Goal: Find specific page/section: Find specific page/section

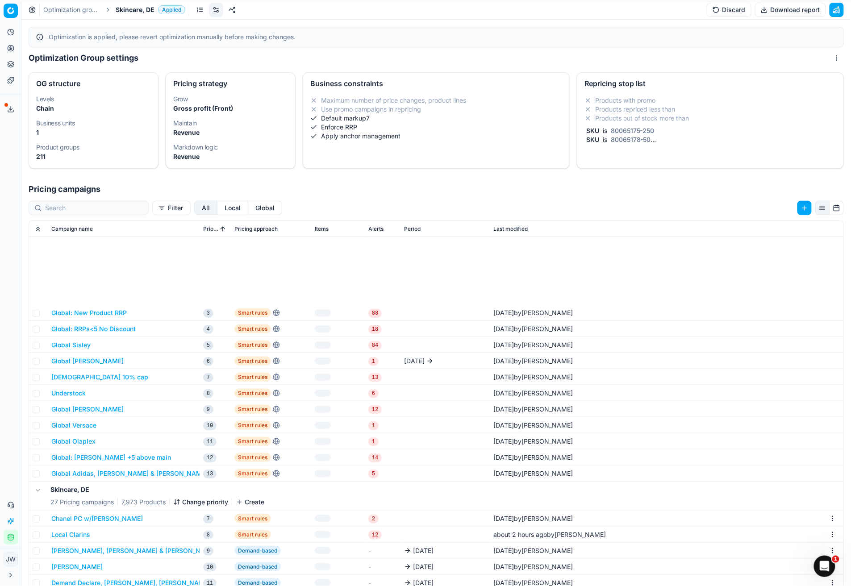
scroll to position [129, 0]
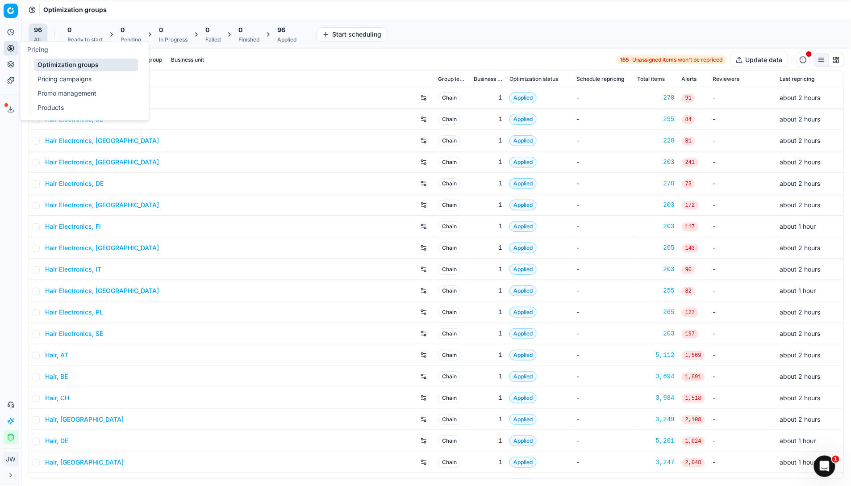
click at [13, 51] on icon at bounding box center [10, 48] width 7 height 7
click at [52, 55] on input at bounding box center [59, 59] width 28 height 9
click at [11, 480] on button "Close menu" at bounding box center [11, 475] width 14 height 14
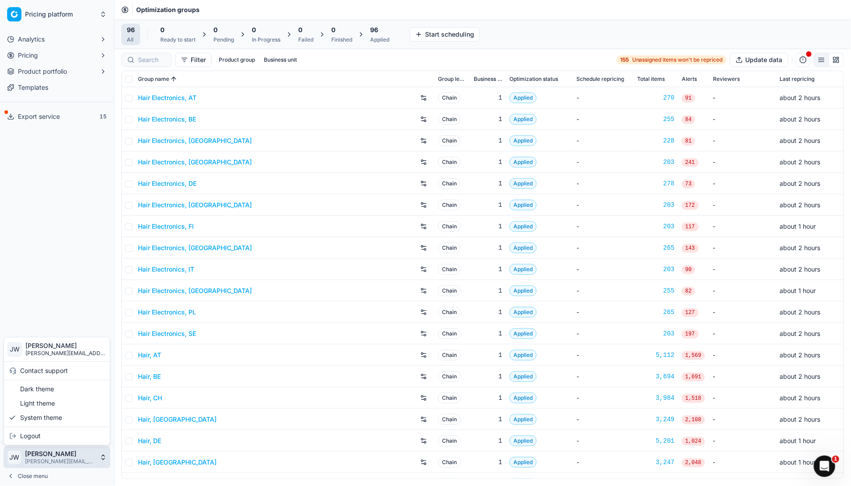
click at [49, 457] on html "Pricing platform Analytics Pricing Product portfolio Templates Export service 1…" at bounding box center [425, 243] width 851 height 486
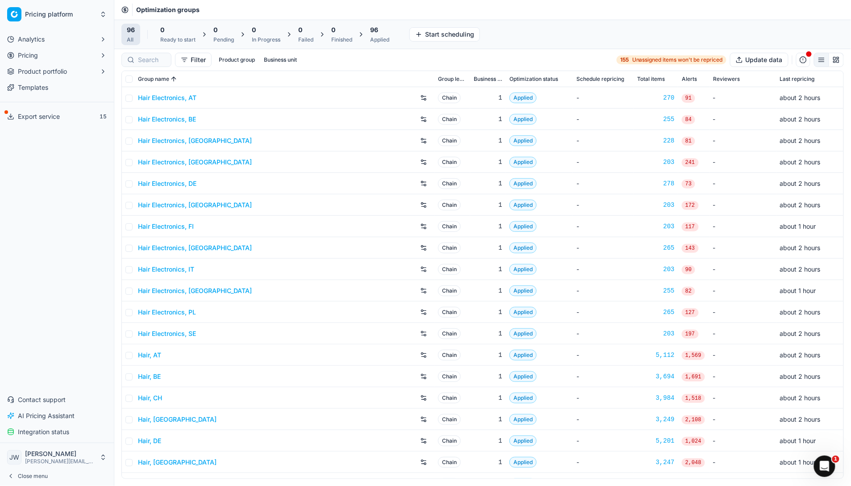
click at [38, 476] on span "Close menu" at bounding box center [33, 475] width 30 height 7
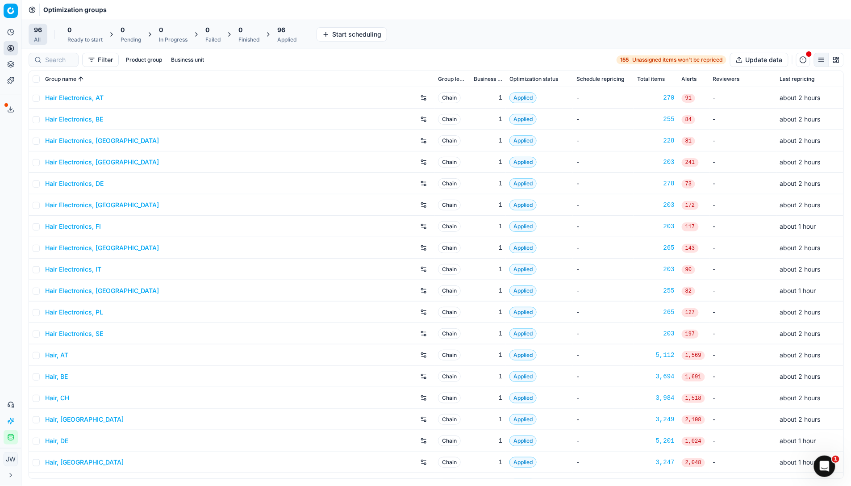
click at [14, 476] on icon at bounding box center [10, 475] width 7 height 7
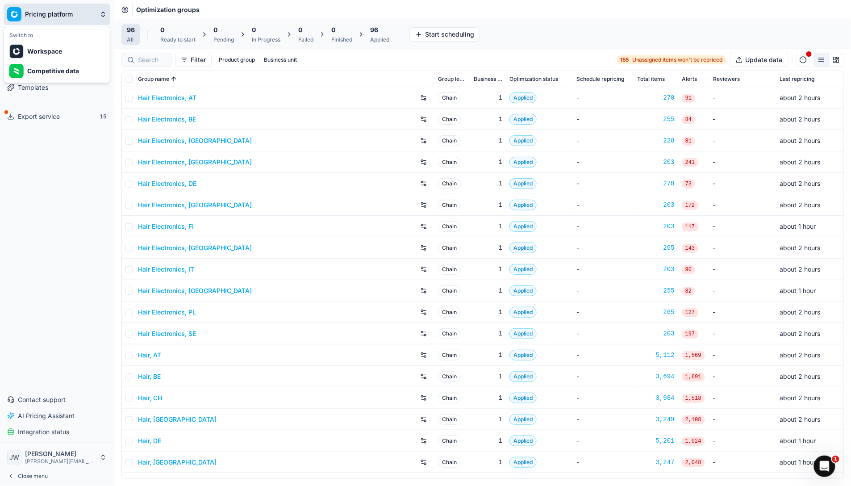
click at [60, 11] on html "Pricing platform Analytics Pricing Product portfolio Templates Export service 1…" at bounding box center [425, 243] width 851 height 486
click at [42, 74] on div "Competitive data" at bounding box center [57, 71] width 102 height 20
